Goal: Transaction & Acquisition: Download file/media

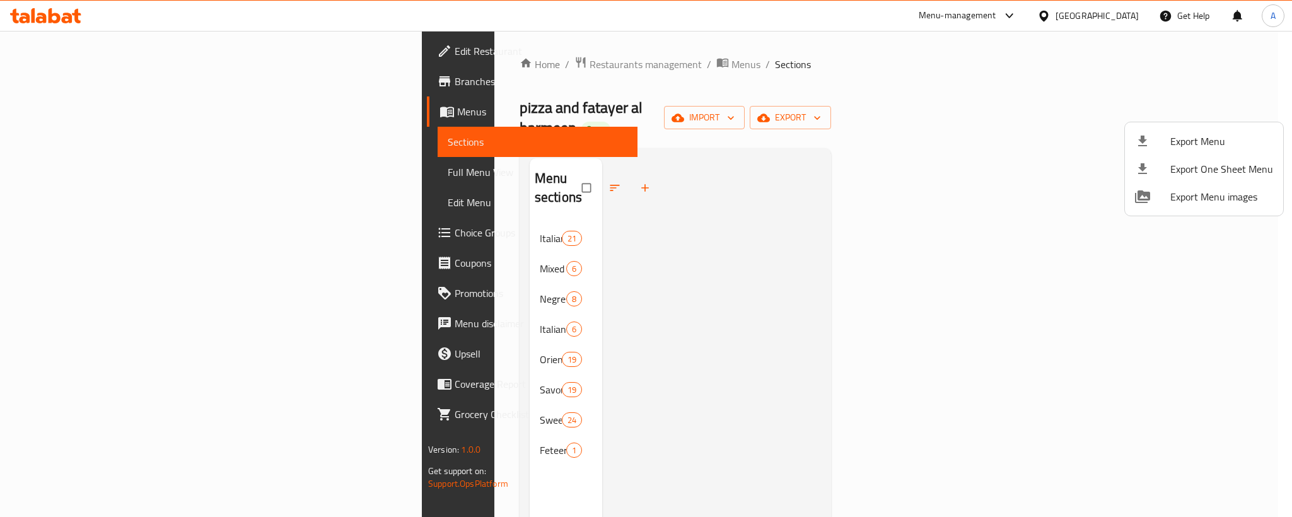
click at [1130, 12] on div at bounding box center [646, 258] width 1292 height 517
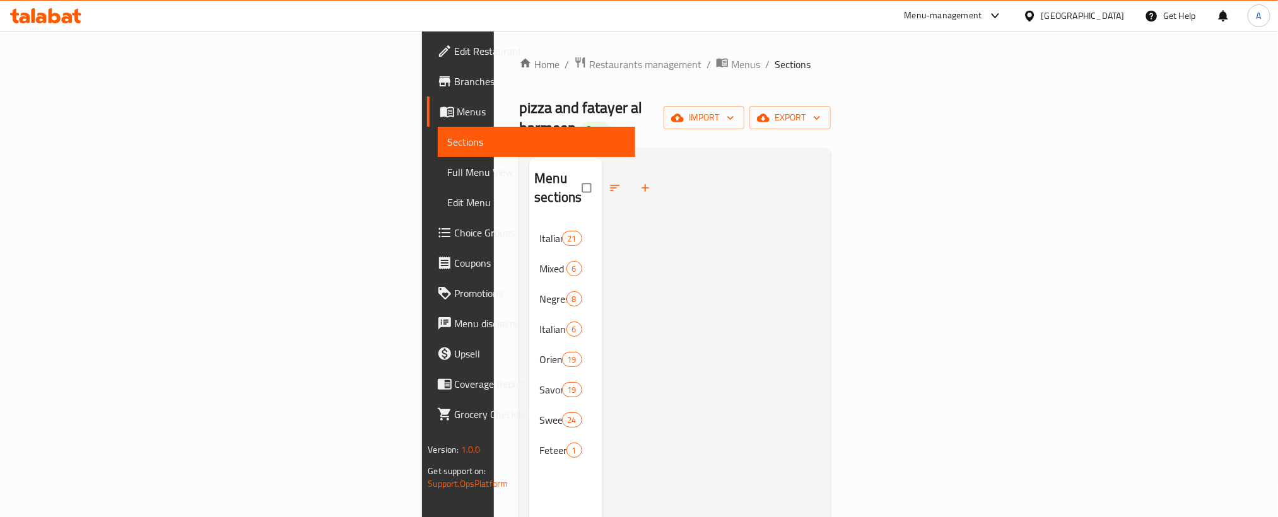
click at [1114, 9] on div "[GEOGRAPHIC_DATA]" at bounding box center [1082, 16] width 83 height 14
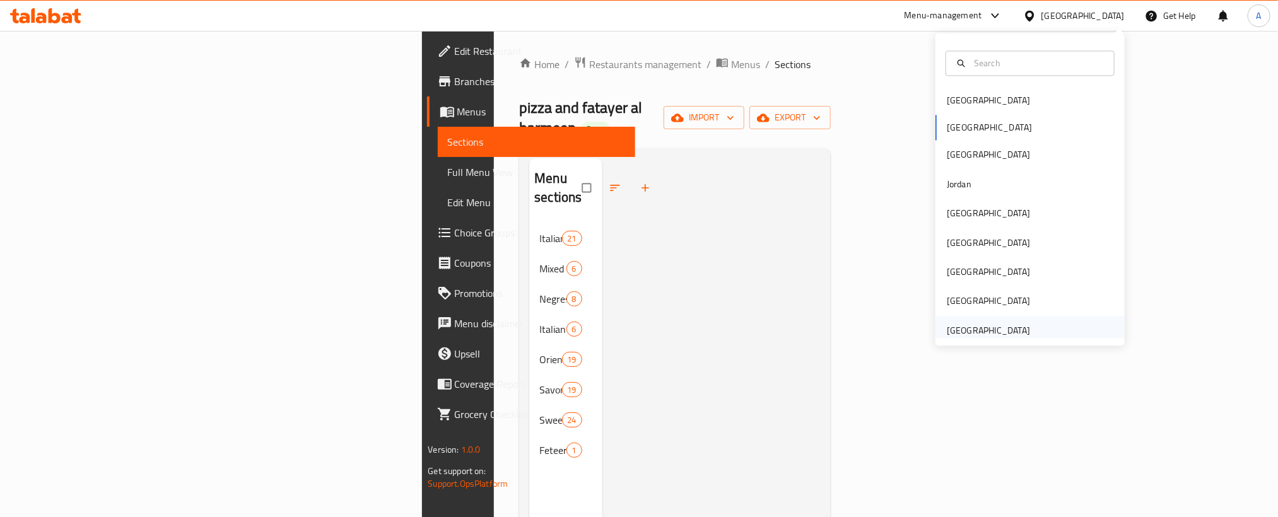
click at [975, 334] on div "[GEOGRAPHIC_DATA]" at bounding box center [988, 331] width 83 height 14
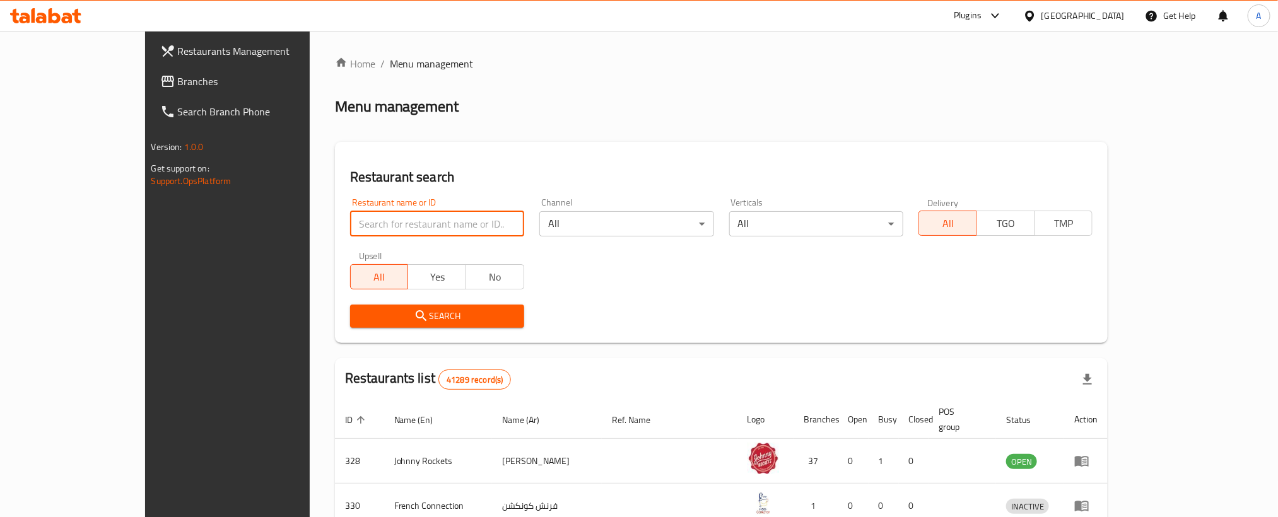
paste input "705159"
type input "705159"
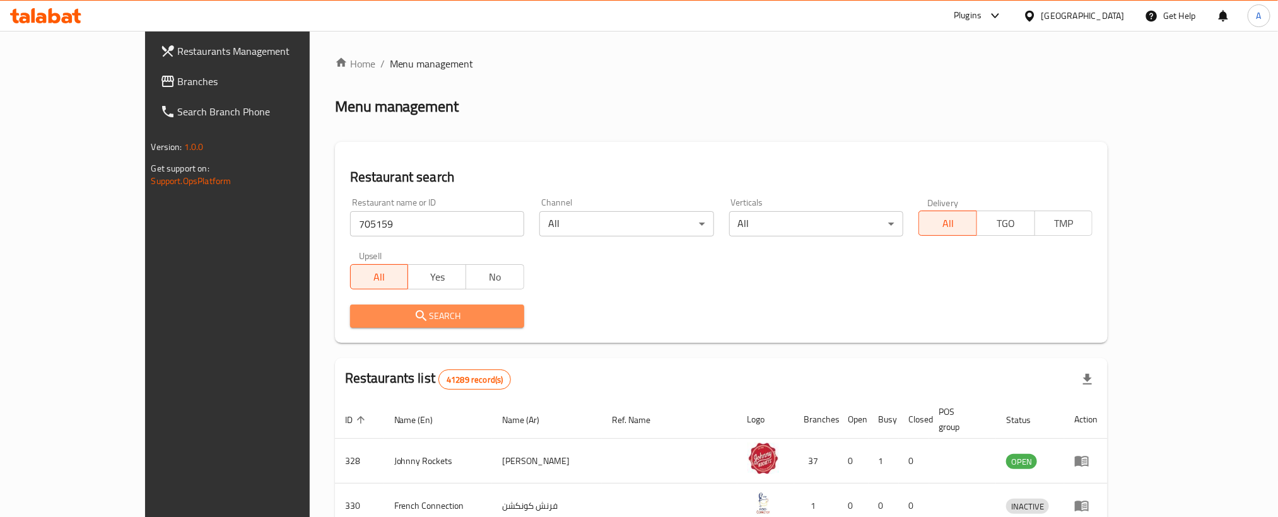
click at [360, 308] on span "Search" at bounding box center [437, 316] width 154 height 16
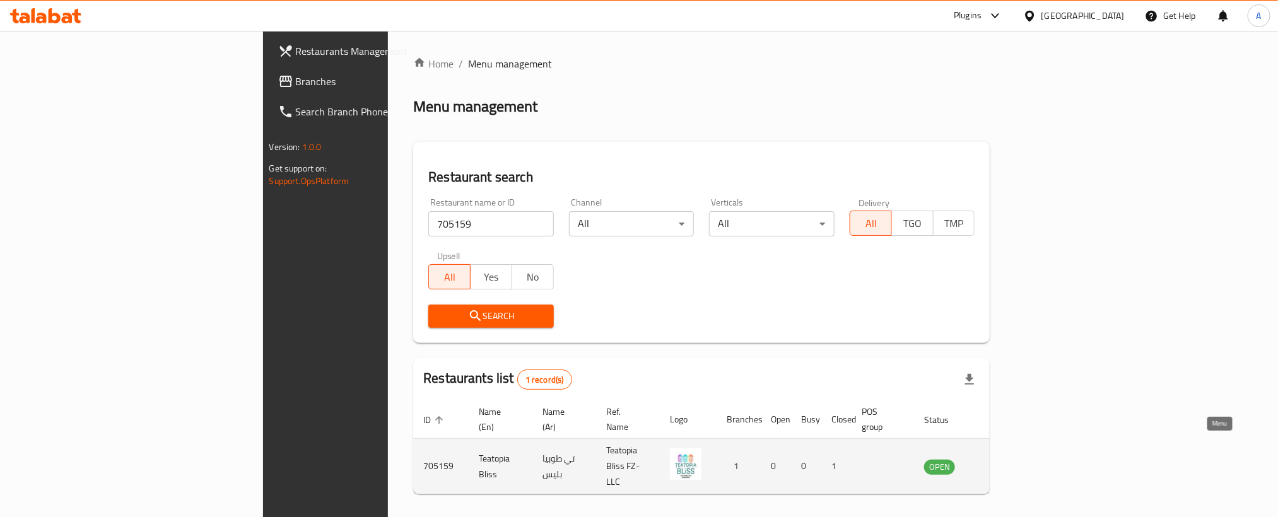
click at [1003, 465] on icon "enhanced table" at bounding box center [1000, 467] width 4 height 5
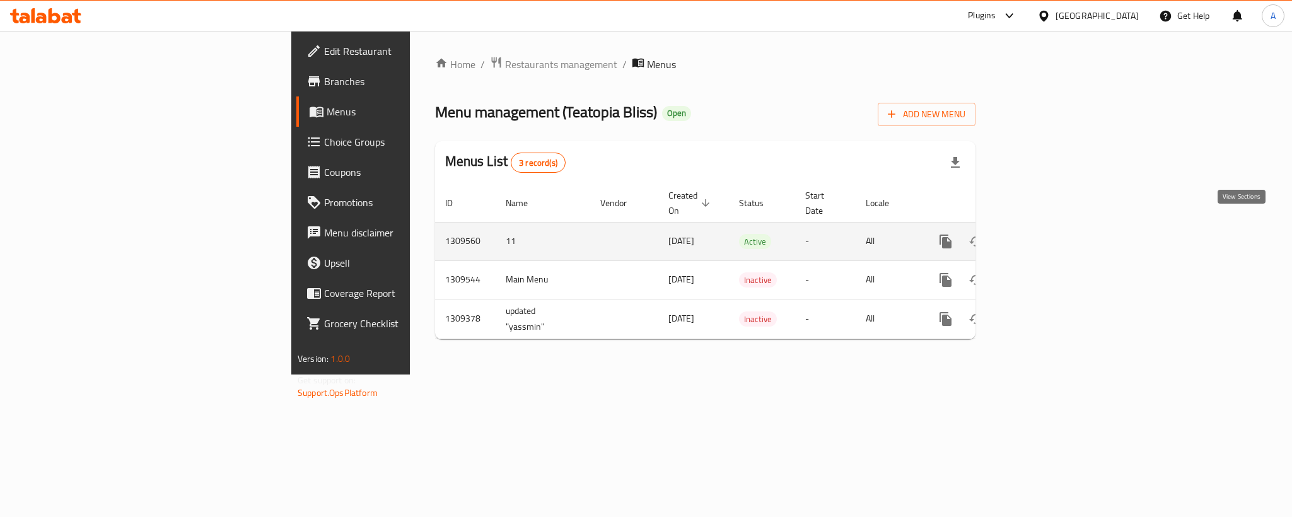
click at [1044, 234] on icon "enhanced table" at bounding box center [1036, 241] width 15 height 15
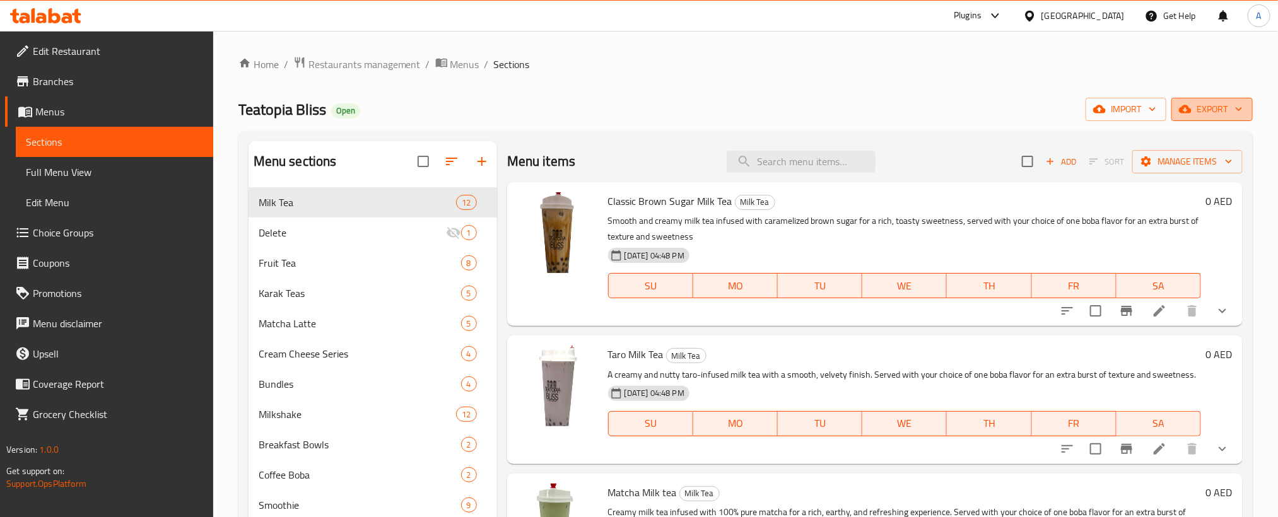
click at [1222, 108] on span "export" at bounding box center [1211, 110] width 61 height 16
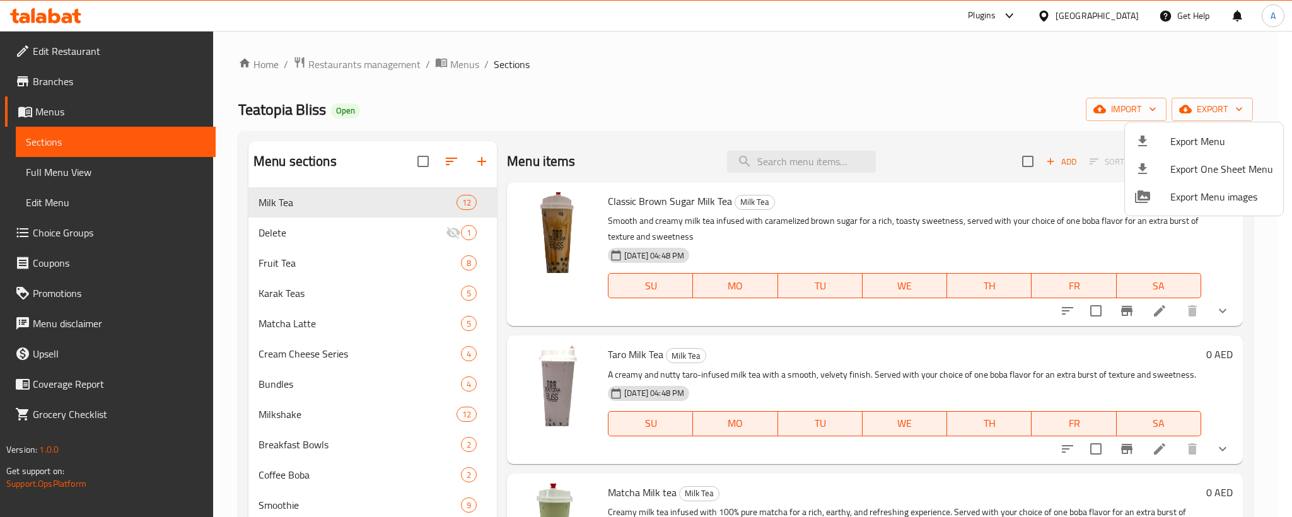
click at [447, 161] on div at bounding box center [646, 258] width 1292 height 517
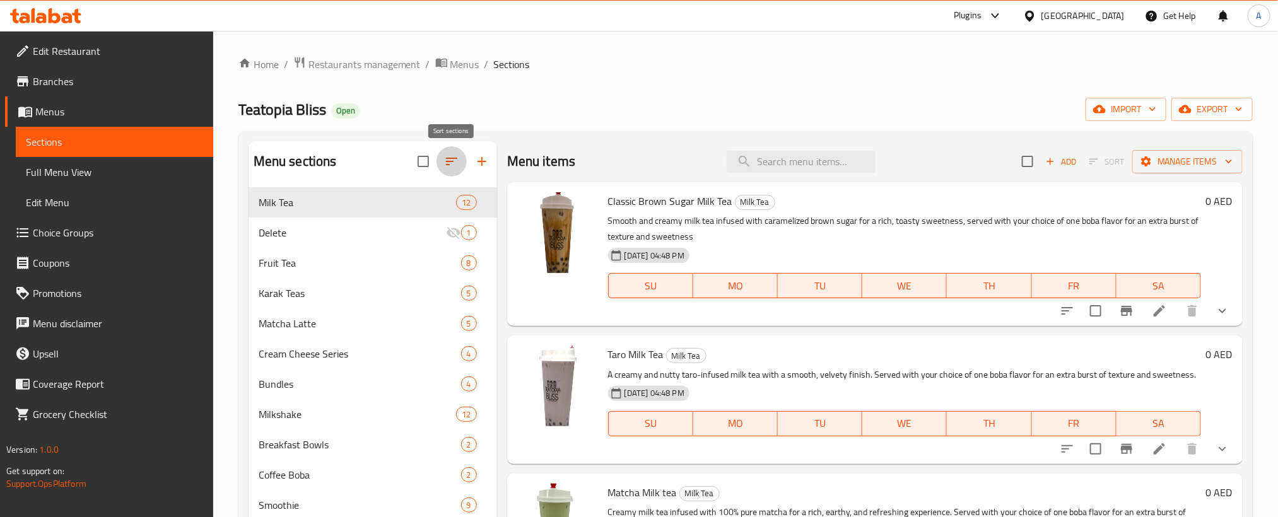
click at [447, 161] on icon "button" at bounding box center [451, 162] width 11 height 8
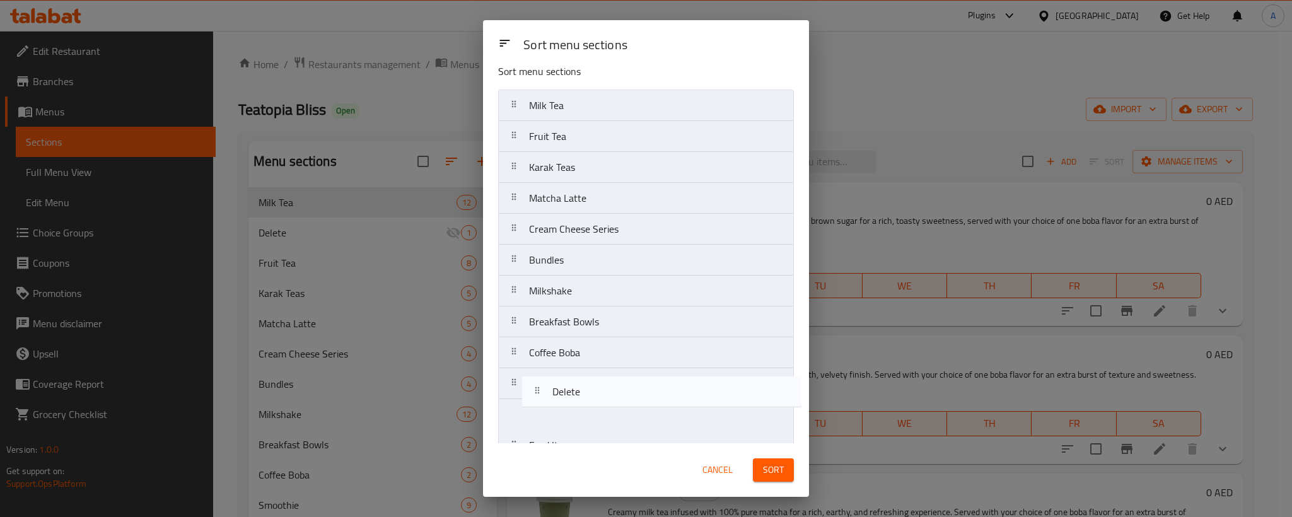
scroll to position [38, 0]
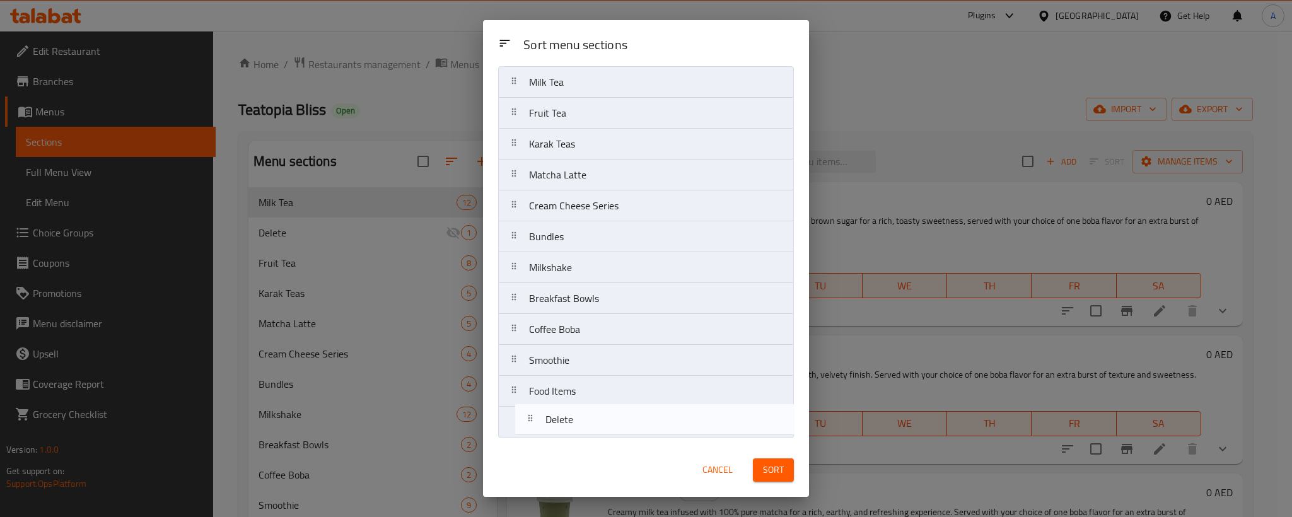
drag, startPoint x: 553, startPoint y: 151, endPoint x: 564, endPoint y: 448, distance: 297.3
click at [564, 448] on div "Sort menu sections Sort menu sections Milk Tea Delete Fruit Tea Karak Teas Matc…" at bounding box center [646, 258] width 326 height 477
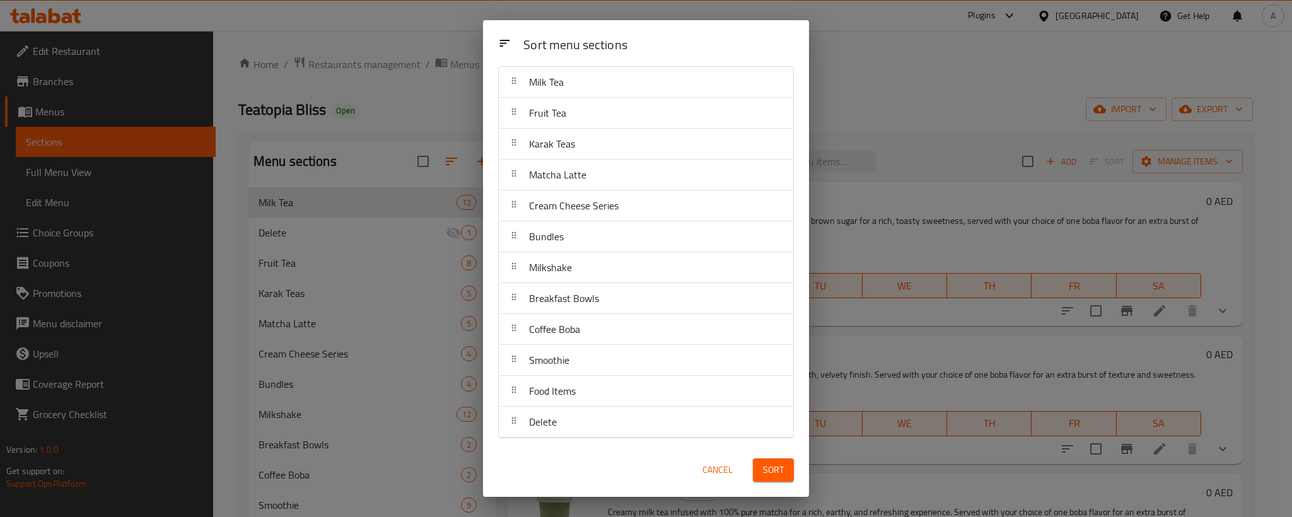
click at [770, 474] on span "Sort" at bounding box center [773, 470] width 21 height 16
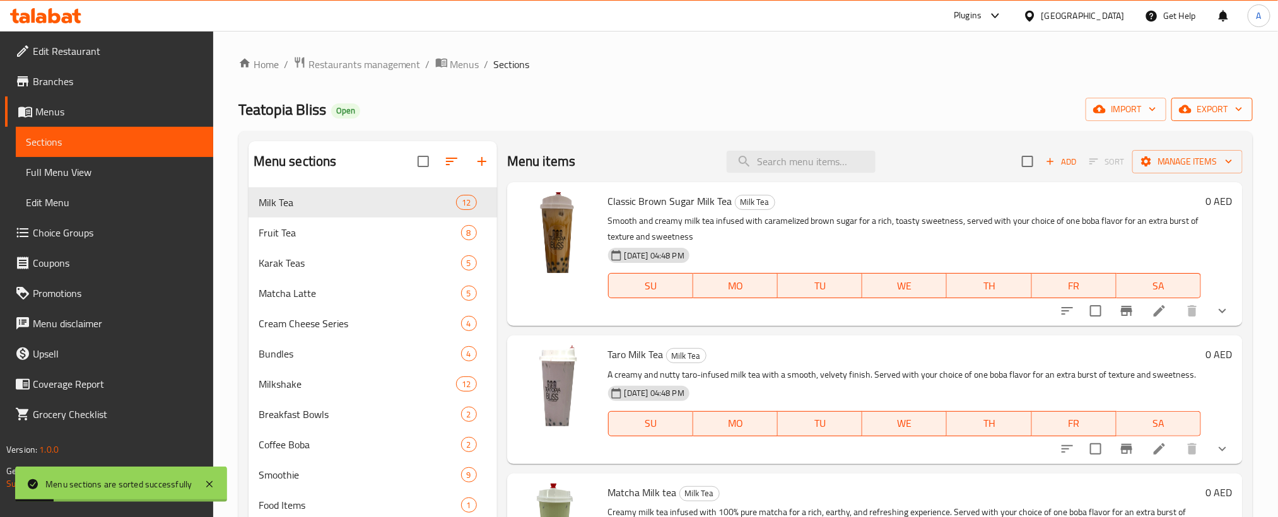
click at [1228, 110] on span "export" at bounding box center [1211, 110] width 61 height 16
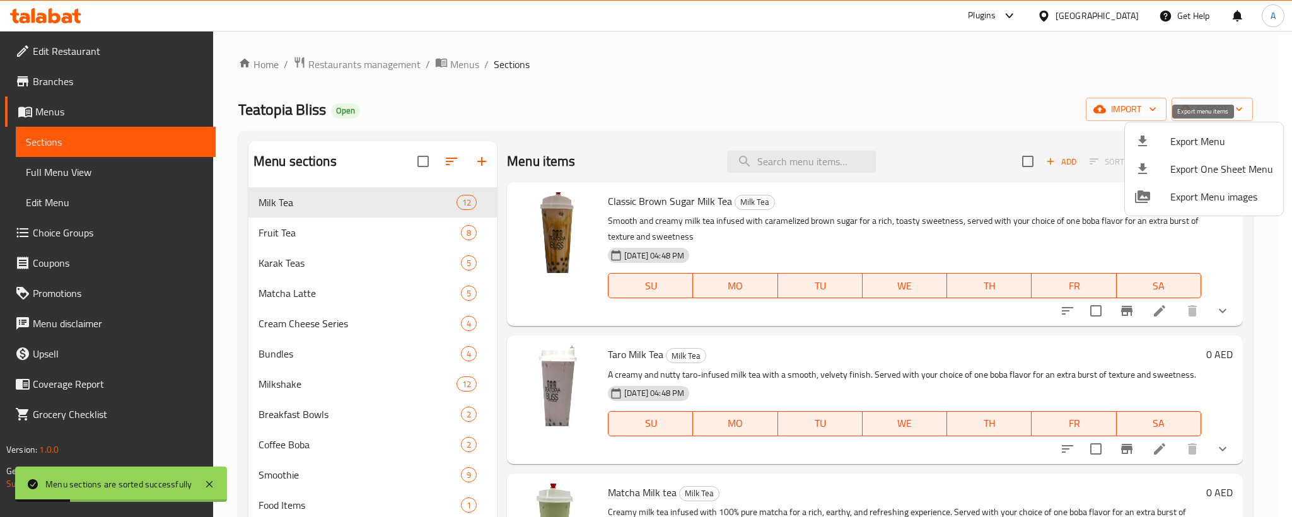
click at [1212, 149] on span "Export Menu" at bounding box center [1222, 141] width 103 height 15
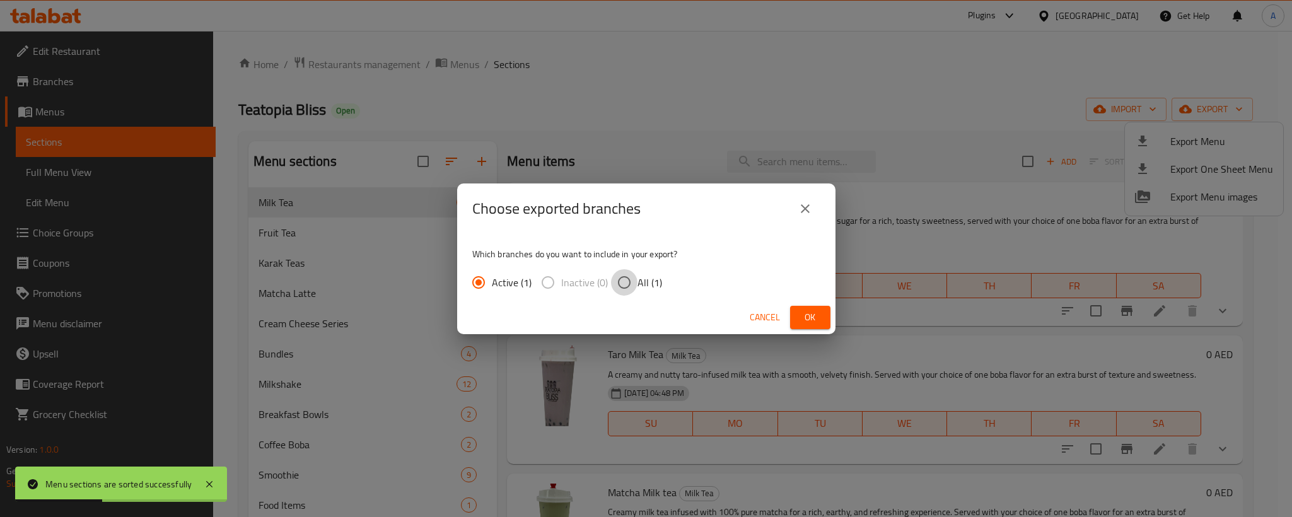
click at [621, 279] on input "All (1)" at bounding box center [624, 282] width 26 height 26
radio input "true"
click at [791, 317] on button "Ok" at bounding box center [810, 317] width 40 height 23
